Goal: Task Accomplishment & Management: Use online tool/utility

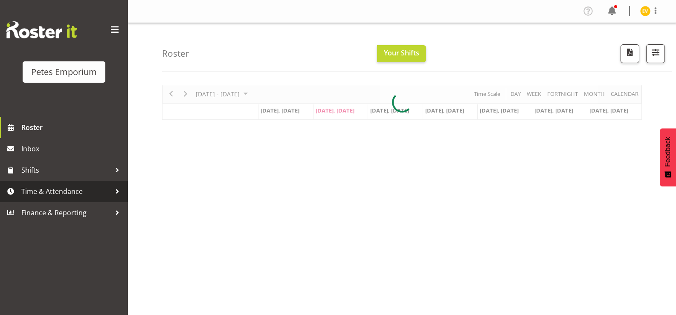
click at [104, 185] on link "Time & Attendance" at bounding box center [64, 191] width 128 height 21
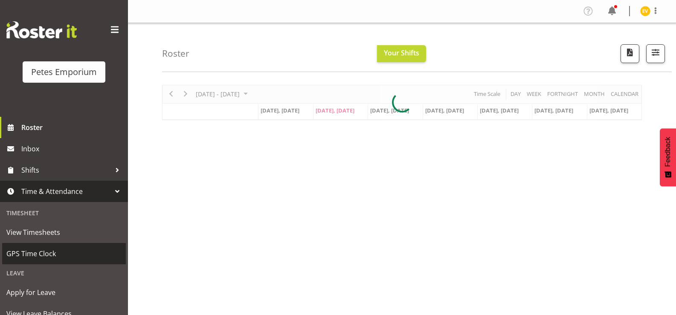
click at [89, 251] on span "GPS Time Clock" at bounding box center [63, 253] width 115 height 13
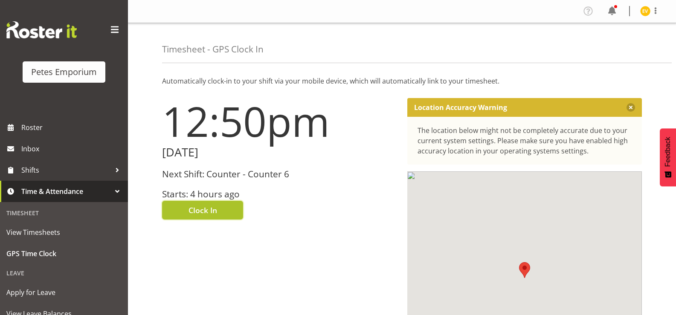
click at [179, 209] on button "Clock In" at bounding box center [202, 210] width 81 height 19
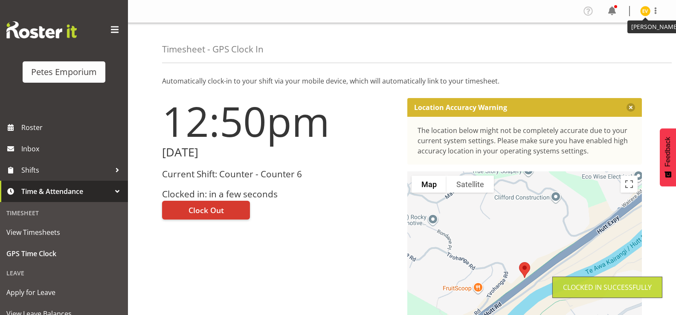
click at [645, 9] on img at bounding box center [645, 11] width 10 height 10
click at [626, 45] on link "Log Out" at bounding box center [619, 44] width 82 height 15
